Goal: Task Accomplishment & Management: Manage account settings

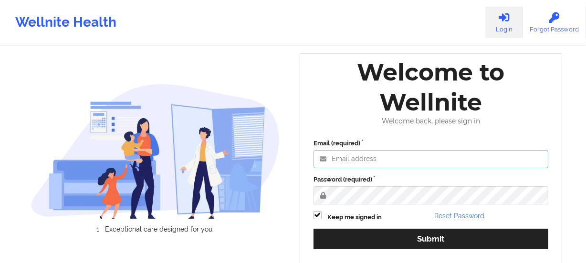
type input "[PERSON_NAME][EMAIL_ADDRESS][DOMAIN_NAME]"
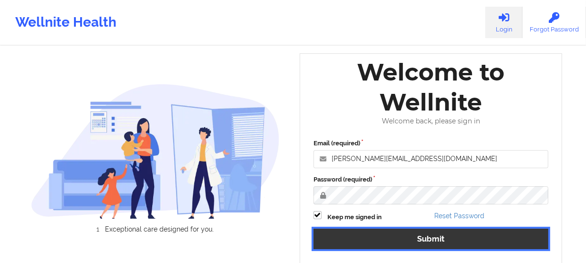
click at [399, 239] on button "Submit" at bounding box center [431, 239] width 235 height 21
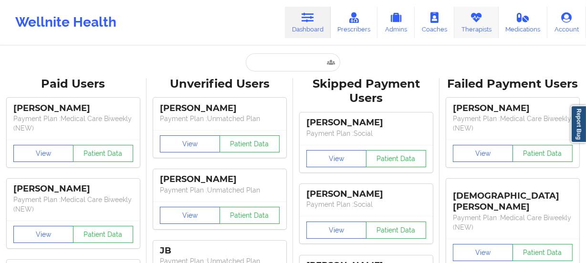
click at [474, 24] on link "Therapists" at bounding box center [476, 23] width 44 height 32
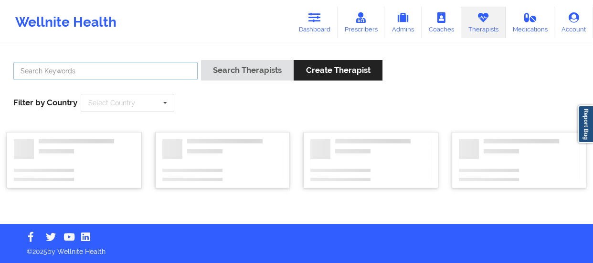
click at [151, 67] on input "text" at bounding box center [105, 71] width 184 height 18
paste input "[PERSON_NAME]"
type input "[PERSON_NAME]"
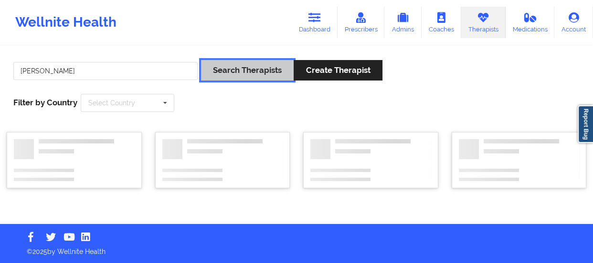
click at [210, 68] on button "Search Therapists" at bounding box center [247, 70] width 93 height 21
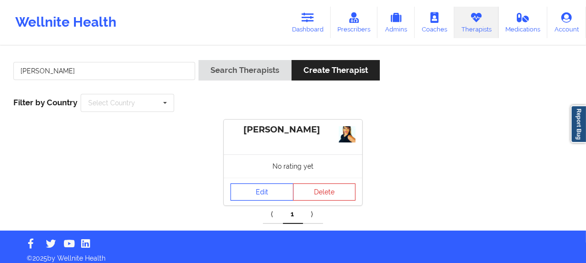
click at [264, 197] on link "Edit" at bounding box center [262, 192] width 63 height 17
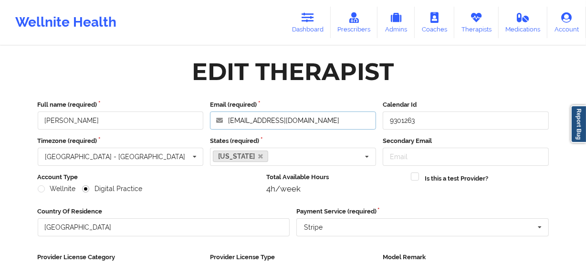
drag, startPoint x: 335, startPoint y: 120, endPoint x: 143, endPoint y: 114, distance: 192.0
click at [143, 114] on div "Full name (required) [PERSON_NAME] Email (required) [EMAIL_ADDRESS][DOMAIN_NAME…" at bounding box center [293, 115] width 518 height 30
